Goal: Transaction & Acquisition: Purchase product/service

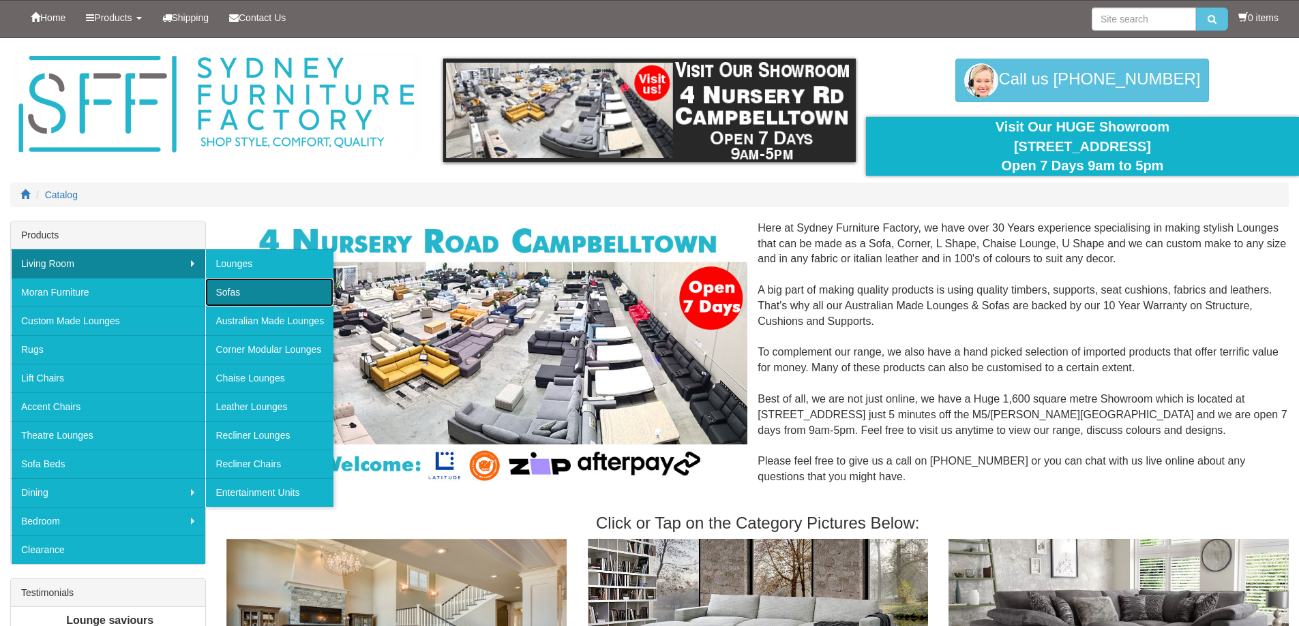
click at [234, 296] on link "Sofas" at bounding box center [269, 292] width 128 height 29
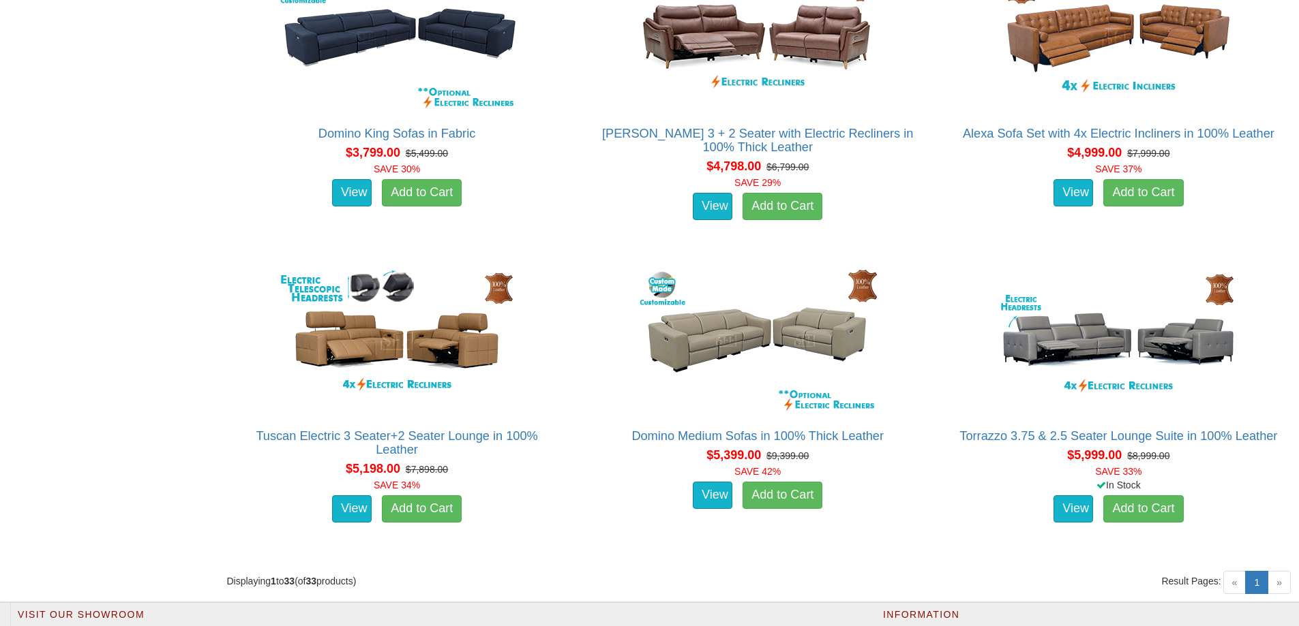
scroll to position [3681, 0]
